Goal: Task Accomplishment & Management: Use online tool/utility

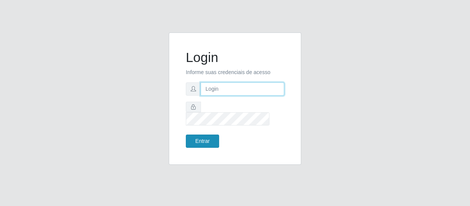
type input "[EMAIL_ADDRESS][DOMAIN_NAME]"
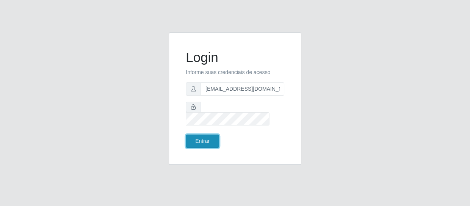
click at [208, 137] on button "Entrar" at bounding box center [202, 141] width 33 height 13
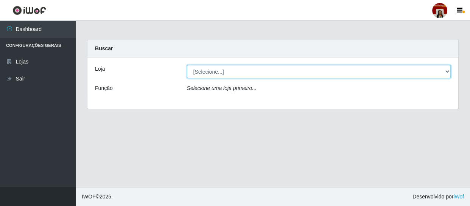
drag, startPoint x: 231, startPoint y: 71, endPoint x: 231, endPoint y: 77, distance: 6.4
click at [231, 71] on select "[Selecione...] Mar Vermelho - Loja 04" at bounding box center [319, 71] width 264 height 13
select select "251"
click at [187, 65] on select "[Selecione...] Mar Vermelho - Loja 04" at bounding box center [319, 71] width 264 height 13
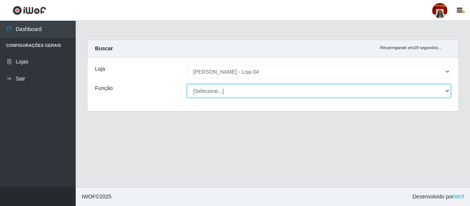
click at [229, 96] on select "[Selecione...] ASG ASG + ASG ++ Auxiliar de Depósito Auxiliar de Depósito + Aux…" at bounding box center [319, 90] width 264 height 13
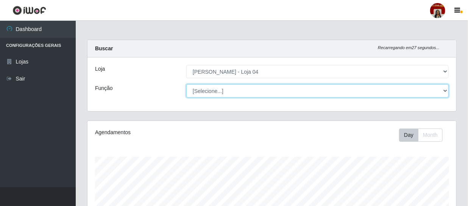
scroll to position [157, 369]
click at [186, 84] on select "[Selecione...] ASG ASG + ASG ++ Auxiliar de Depósito Auxiliar de Depósito + Aux…" at bounding box center [317, 90] width 262 height 13
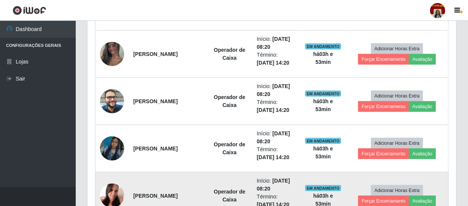
scroll to position [413, 0]
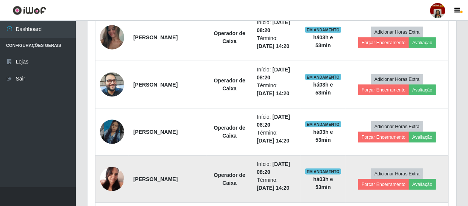
click at [114, 174] on img at bounding box center [112, 179] width 24 height 32
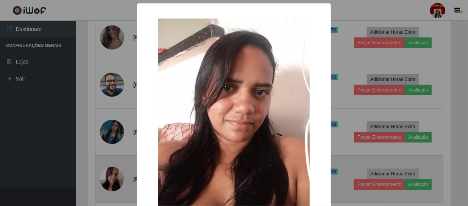
scroll to position [157, 365]
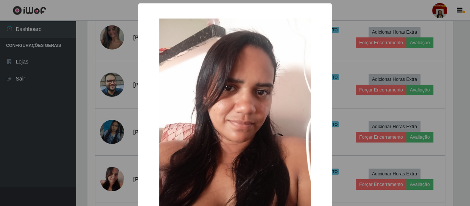
click at [49, 162] on div "× OK Cancel" at bounding box center [235, 103] width 470 height 206
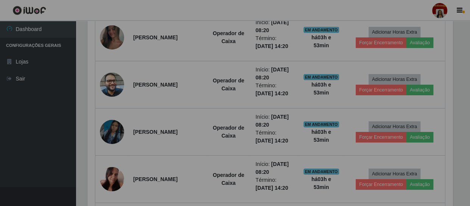
scroll to position [157, 369]
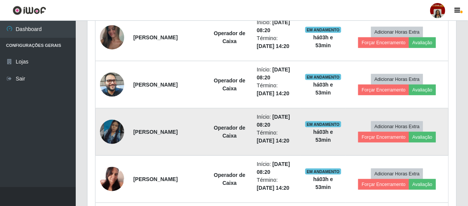
click at [111, 131] on img at bounding box center [112, 132] width 24 height 43
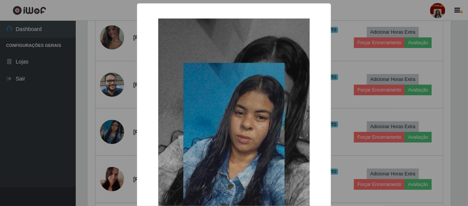
scroll to position [157, 365]
click at [50, 149] on div "× OK Cancel" at bounding box center [235, 103] width 470 height 206
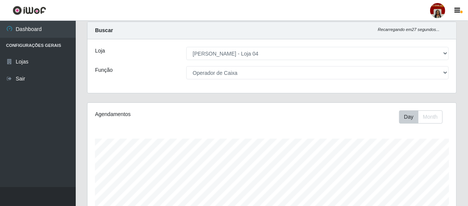
scroll to position [0, 0]
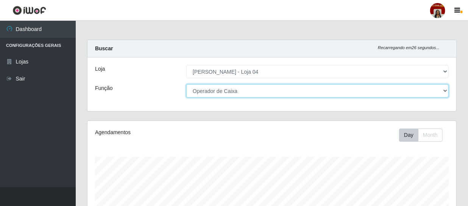
click at [223, 89] on select "[Selecione...] ASG ASG + ASG ++ Auxiliar de Depósito Auxiliar de Depósito + Aux…" at bounding box center [317, 90] width 262 height 13
select select "[Selecione...]"
click at [186, 84] on select "[Selecione...] ASG ASG + ASG ++ Auxiliar de Depósito Auxiliar de Depósito + Aux…" at bounding box center [317, 90] width 262 height 13
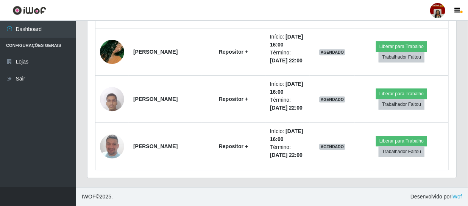
scroll to position [2329, 0]
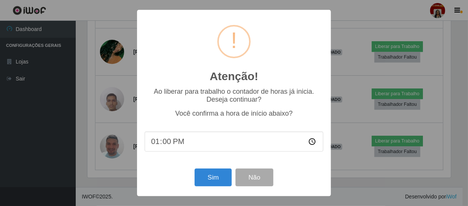
scroll to position [157, 365]
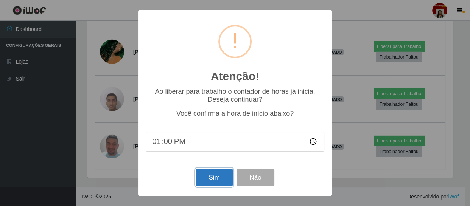
click at [213, 180] on button "Sim" at bounding box center [214, 178] width 37 height 18
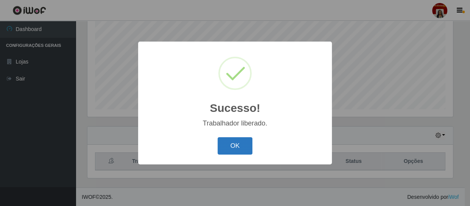
click at [246, 145] on button "OK" at bounding box center [235, 146] width 35 height 18
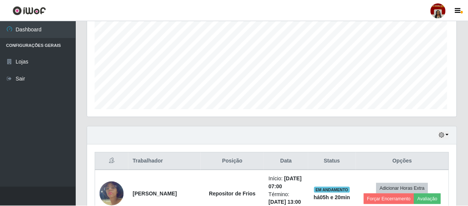
scroll to position [157, 369]
